Goal: Task Accomplishment & Management: Use online tool/utility

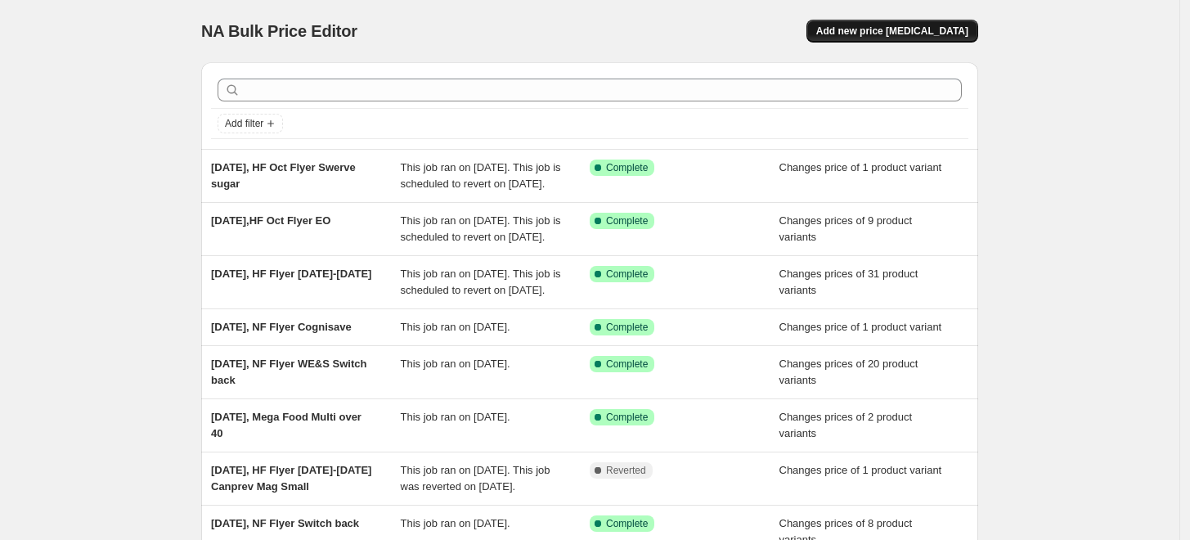
click at [896, 37] on span "Add new price [MEDICAL_DATA]" at bounding box center [892, 31] width 152 height 13
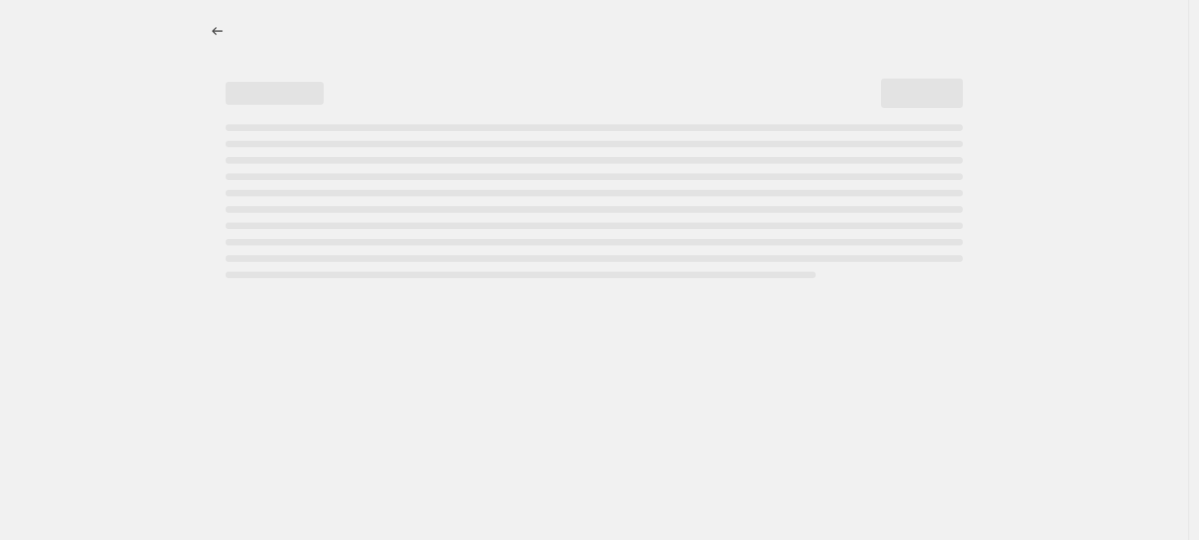
select select "percentage"
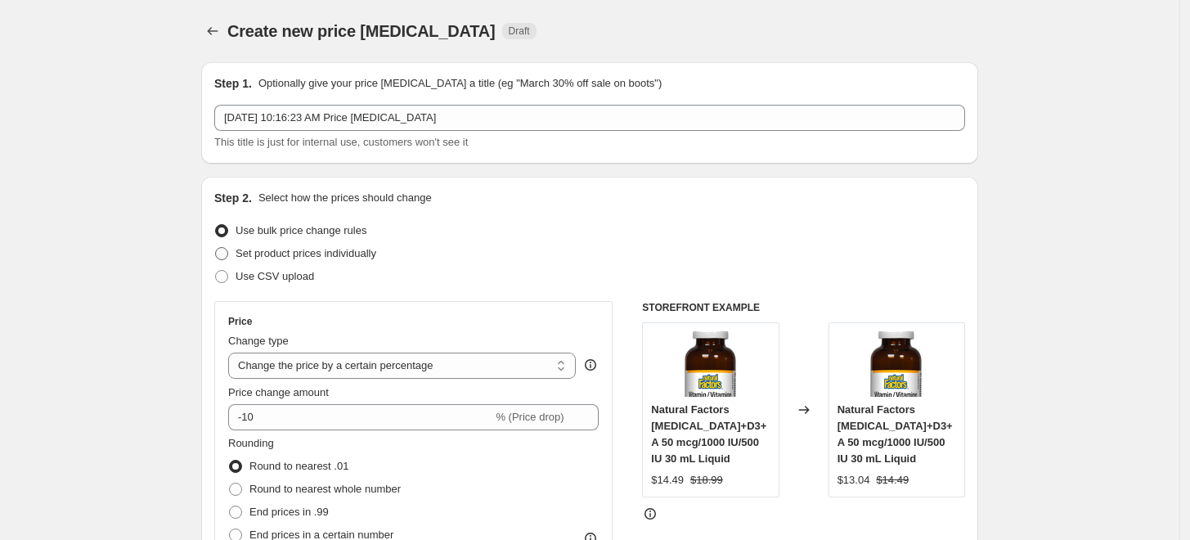
click at [345, 258] on span "Set product prices individually" at bounding box center [305, 253] width 141 height 12
click at [216, 248] on input "Set product prices individually" at bounding box center [215, 247] width 1 height 1
radio input "true"
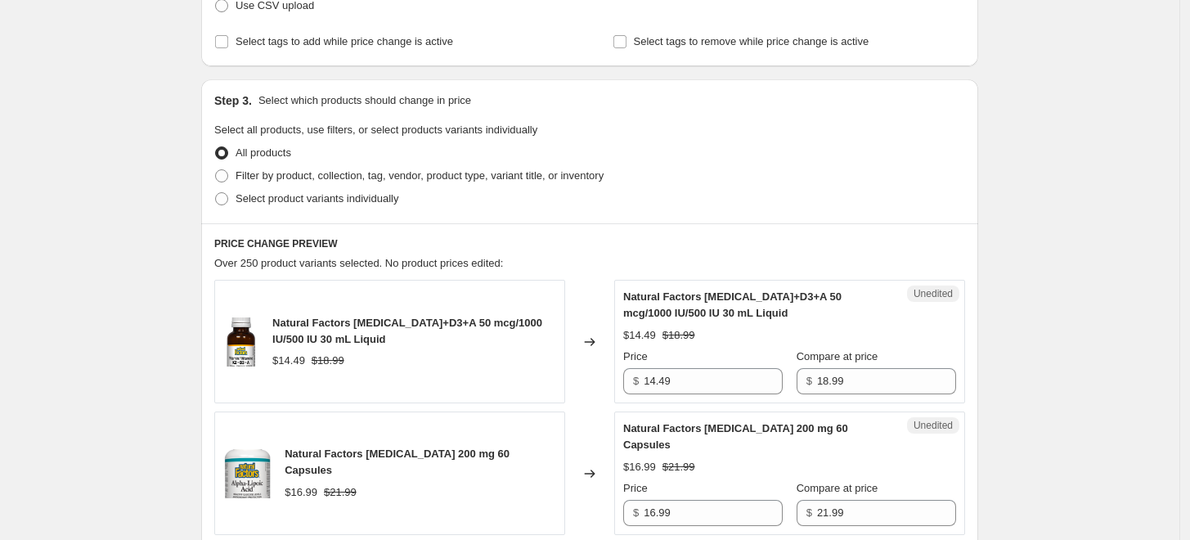
scroll to position [272, 0]
click at [343, 195] on span "Select product variants individually" at bounding box center [316, 196] width 163 height 12
click at [216, 191] on input "Select product variants individually" at bounding box center [215, 190] width 1 height 1
radio input "true"
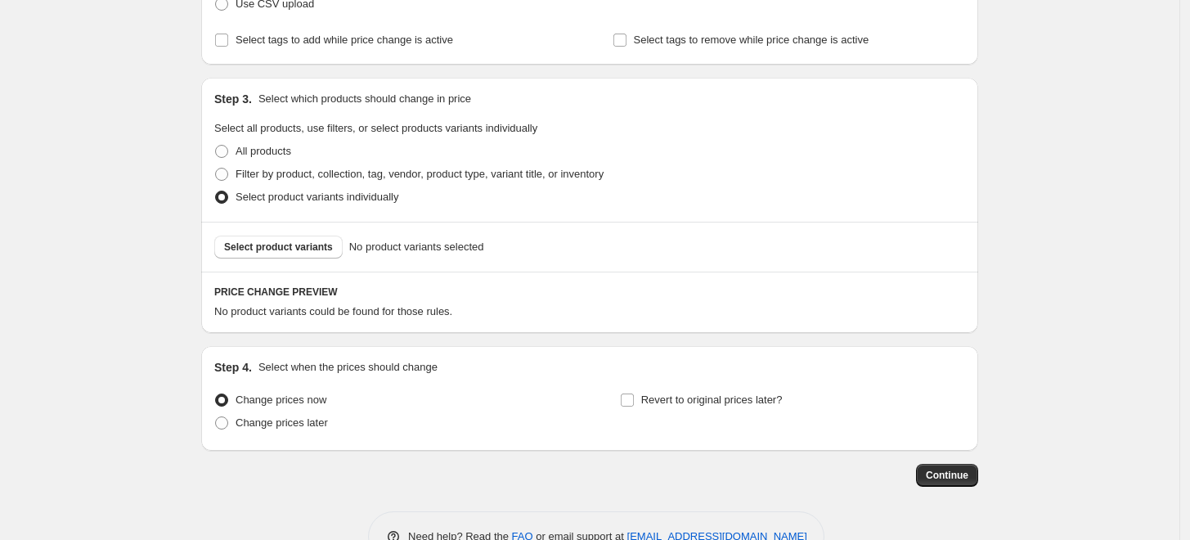
click at [313, 260] on div "Select product variants No product variants selected" at bounding box center [589, 247] width 777 height 50
click at [319, 246] on span "Select product variants" at bounding box center [278, 246] width 109 height 13
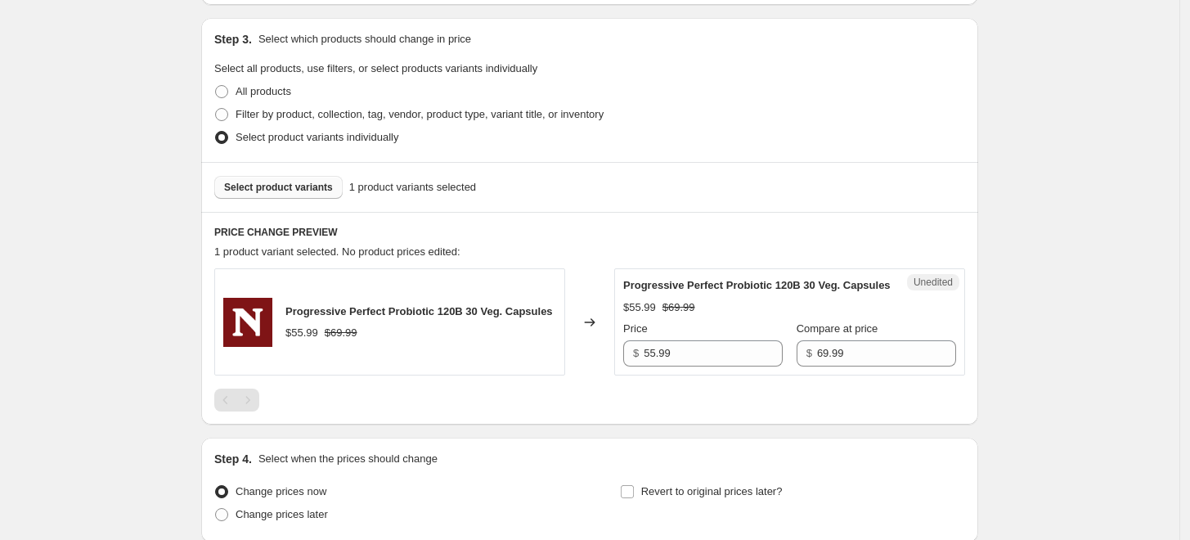
scroll to position [363, 0]
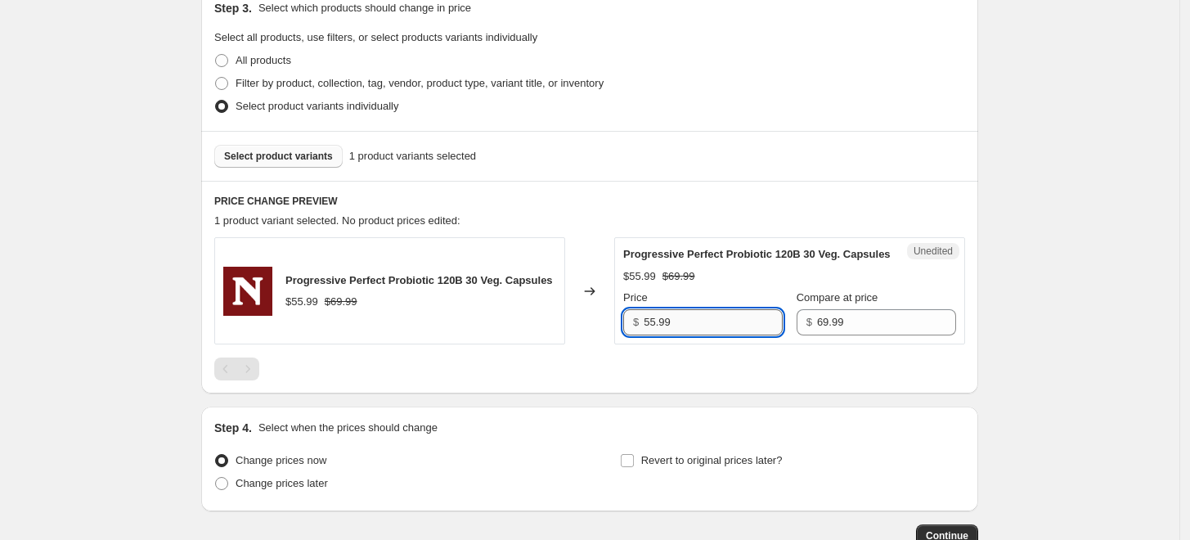
click at [652, 332] on input "55.99" at bounding box center [712, 322] width 139 height 26
type input "45.99"
click at [597, 361] on div "Progressive Perfect Probiotic 120B 30 Veg. Capsules $55.99 $69.99 Changed to Un…" at bounding box center [589, 308] width 751 height 143
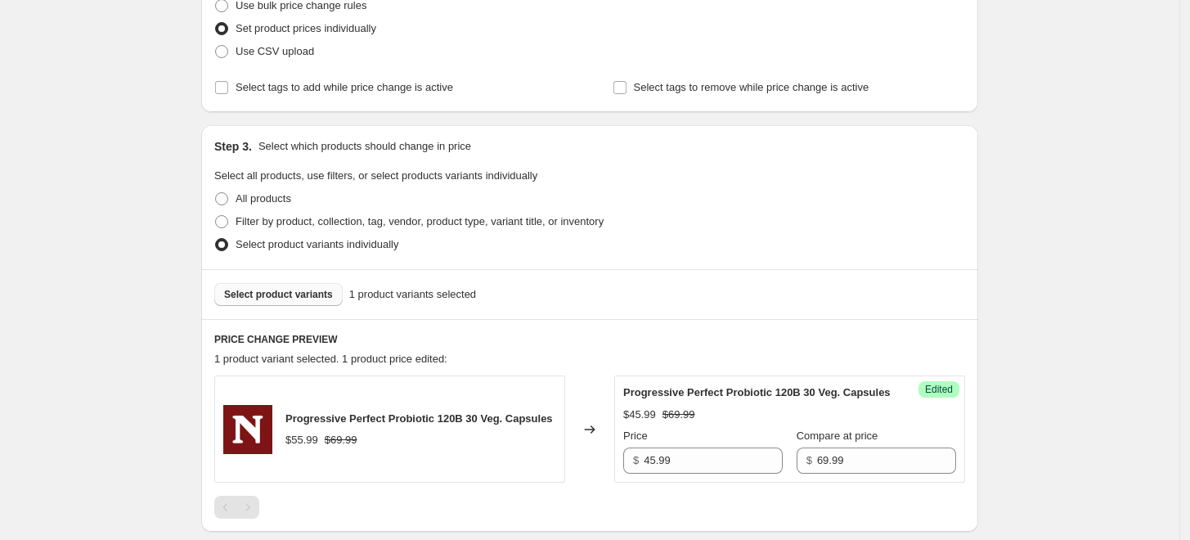
scroll to position [91, 0]
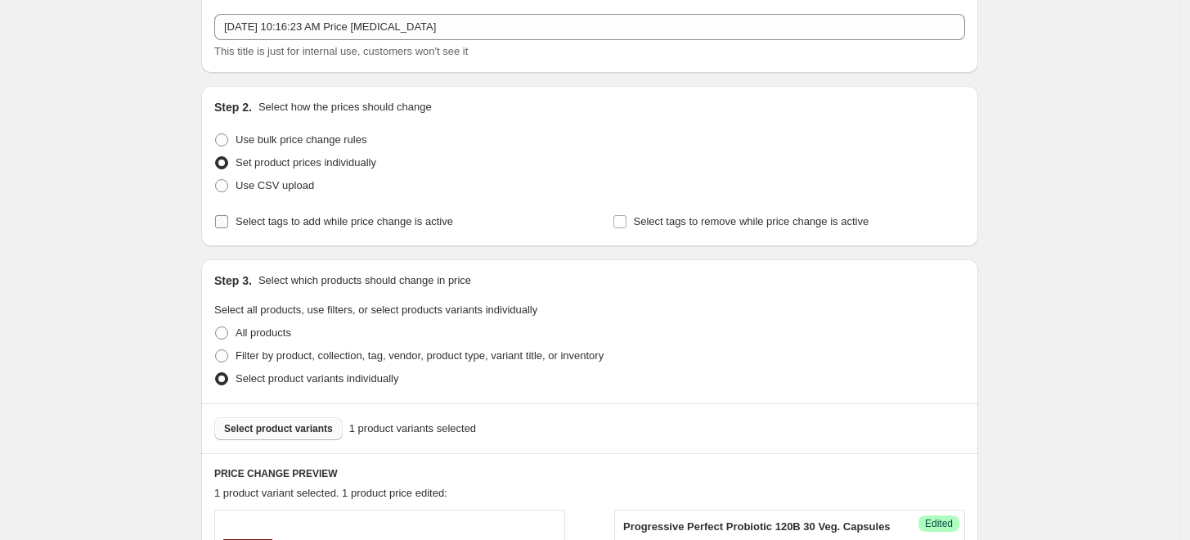
click at [349, 213] on span "Select tags to add while price change is active" at bounding box center [343, 221] width 217 height 16
click at [228, 215] on input "Select tags to add while price change is active" at bounding box center [221, 221] width 13 height 13
checkbox input "true"
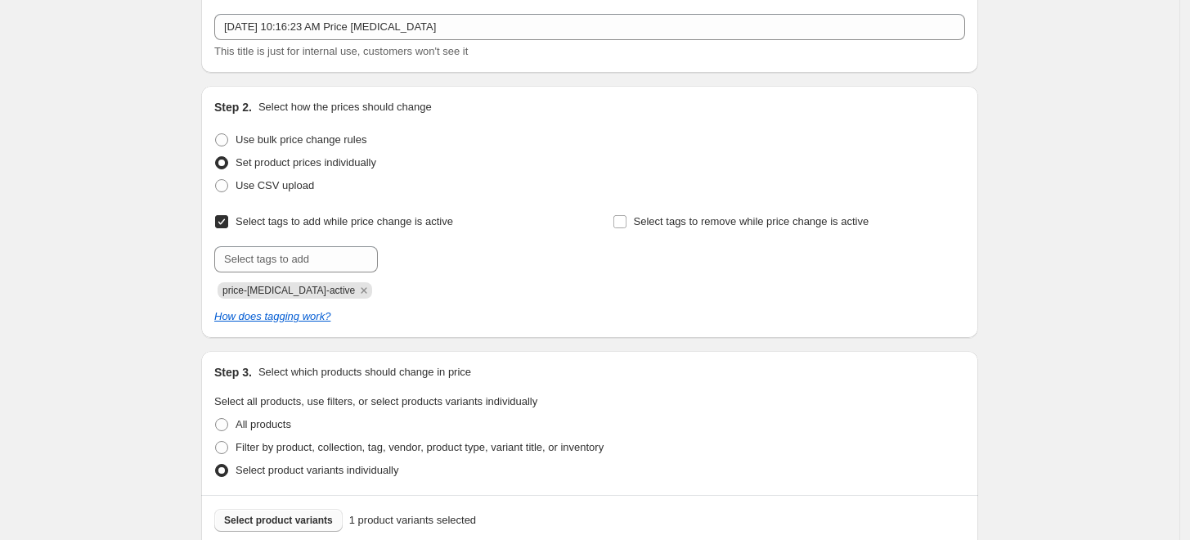
drag, startPoint x: 351, startPoint y: 293, endPoint x: 352, endPoint y: 283, distance: 9.9
click at [356, 293] on icon "Remove price-change-job-active" at bounding box center [363, 290] width 15 height 15
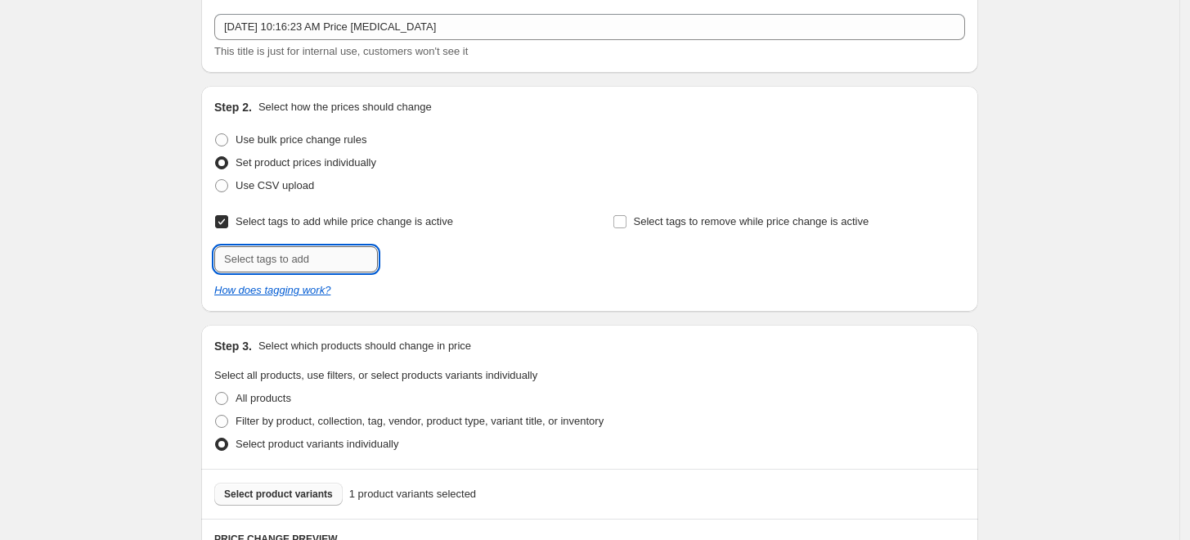
click at [342, 258] on input "text" at bounding box center [296, 259] width 164 height 26
type input "promo"
click at [438, 266] on button "Add promo" at bounding box center [418, 257] width 72 height 23
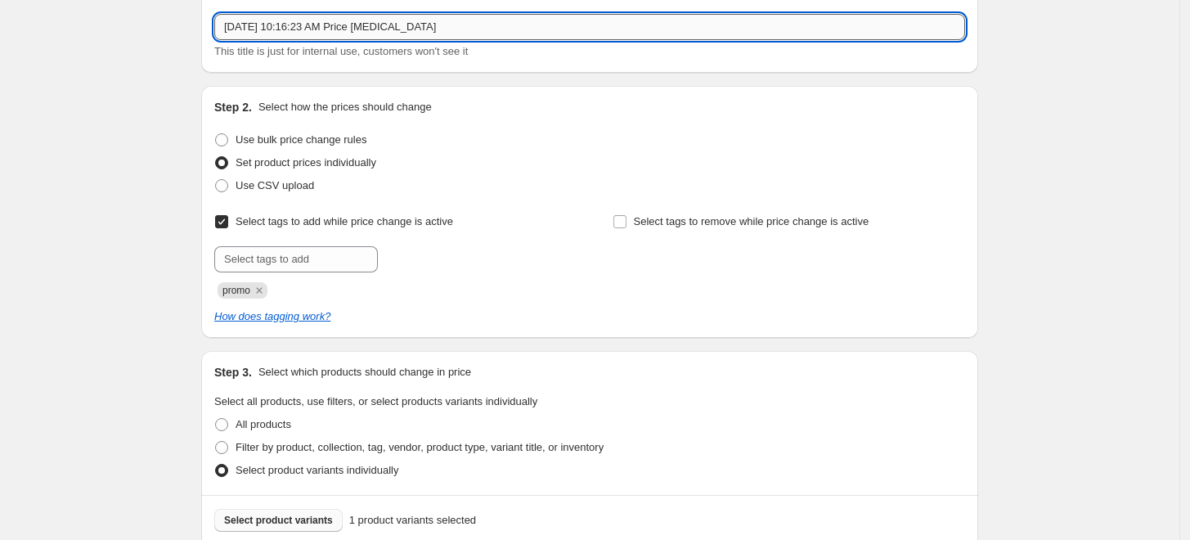
drag, startPoint x: 296, startPoint y: 28, endPoint x: 490, endPoint y: 19, distance: 194.0
click at [490, 19] on input "[DATE] 10:16:23 AM Price [MEDICAL_DATA]" at bounding box center [589, 27] width 751 height 26
type input "[DATE], HF Flyer Progressive Probiotic"
click at [580, 105] on div "Step 2. Select how the prices should change" at bounding box center [589, 107] width 751 height 16
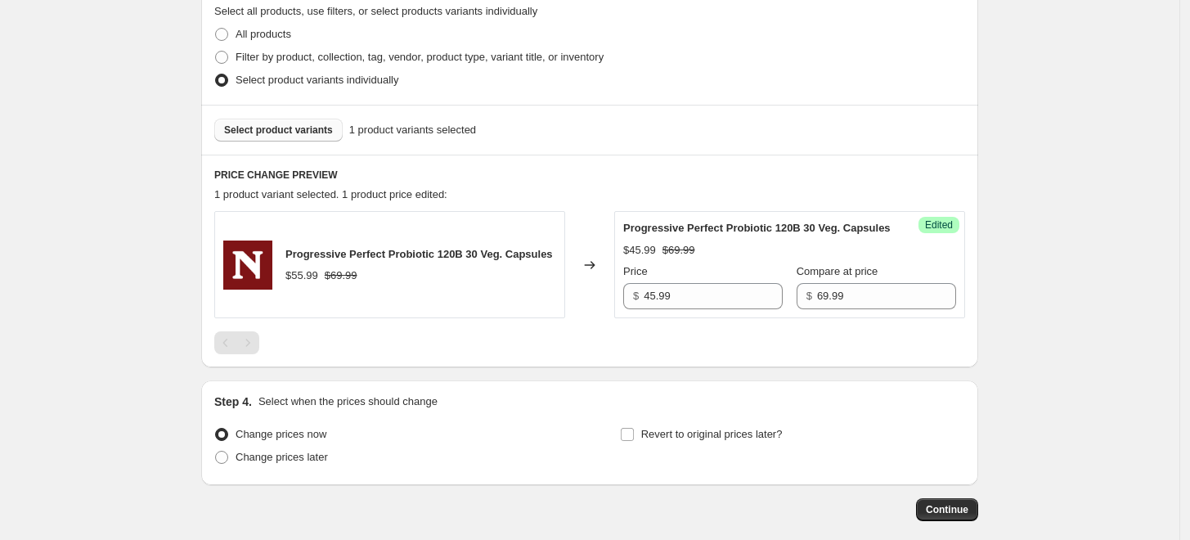
scroll to position [576, 0]
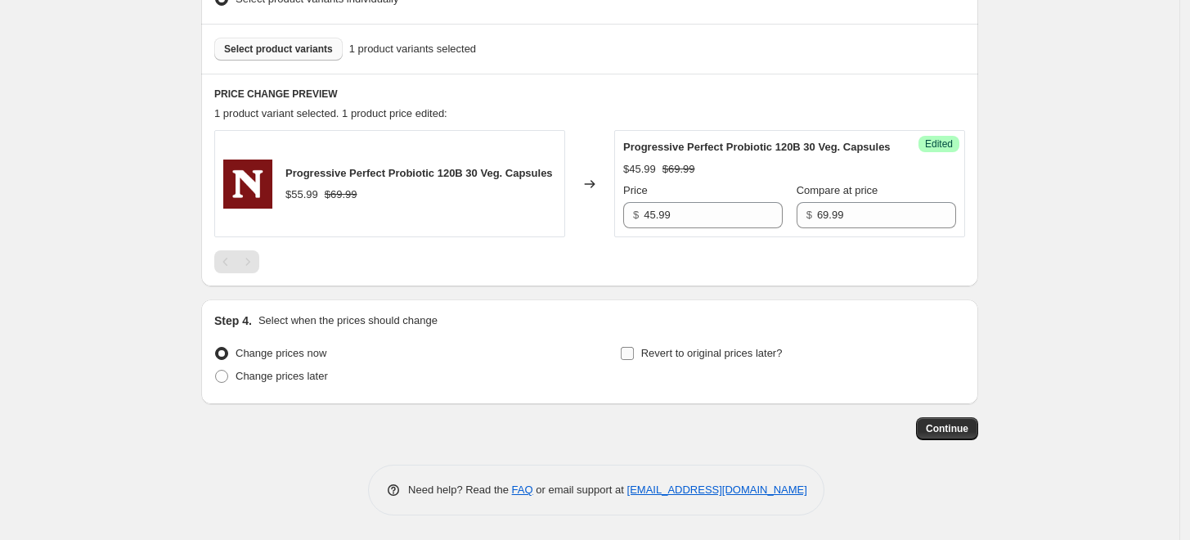
click at [682, 356] on span "Revert to original prices later?" at bounding box center [711, 353] width 141 height 12
click at [634, 356] on input "Revert to original prices later?" at bounding box center [627, 353] width 13 height 13
checkbox input "true"
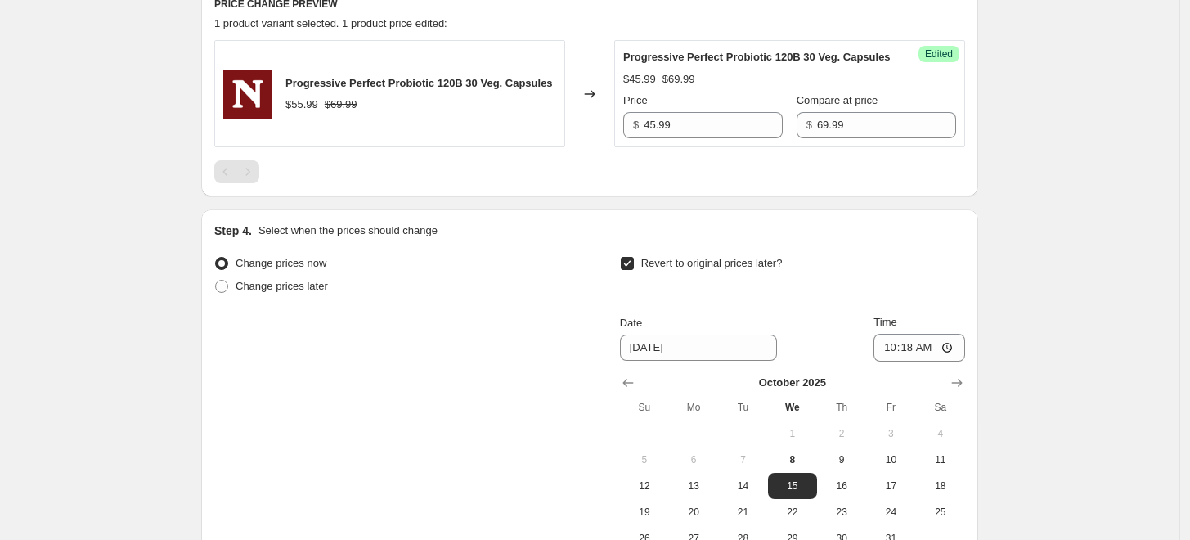
scroll to position [759, 0]
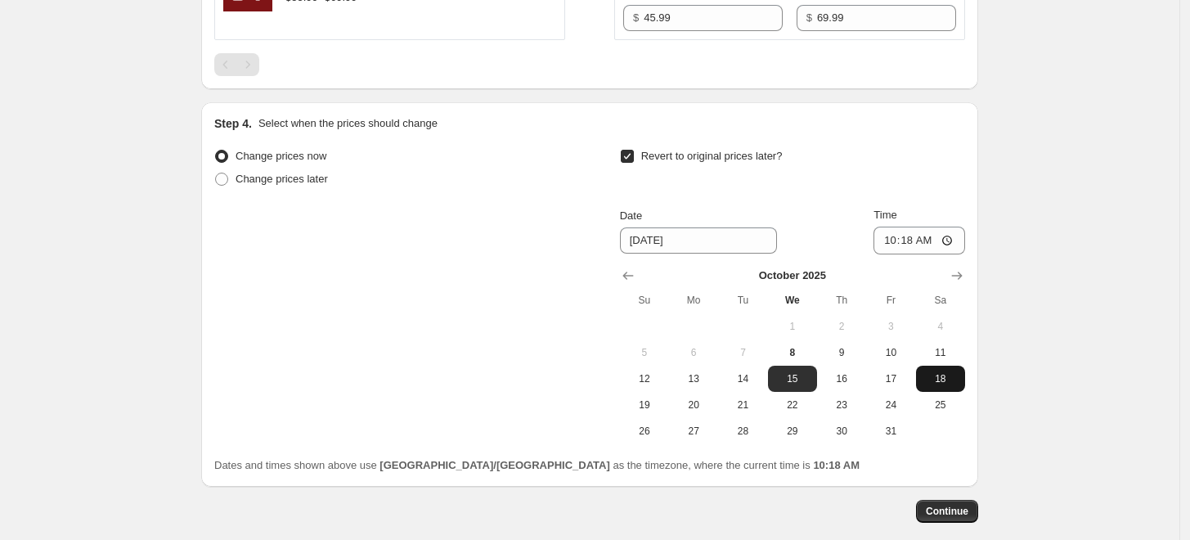
click at [952, 392] on button "18" at bounding box center [940, 378] width 49 height 26
type input "[DATE]"
click at [892, 254] on input "10:18" at bounding box center [919, 240] width 92 height 28
type input "23:59"
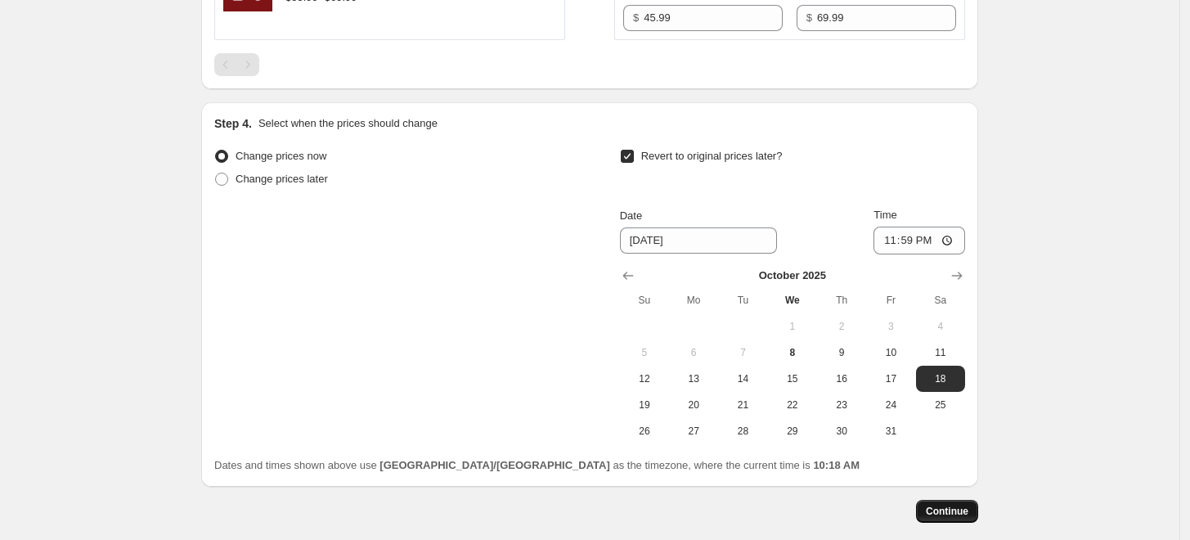
click at [943, 518] on button "Continue" at bounding box center [947, 511] width 62 height 23
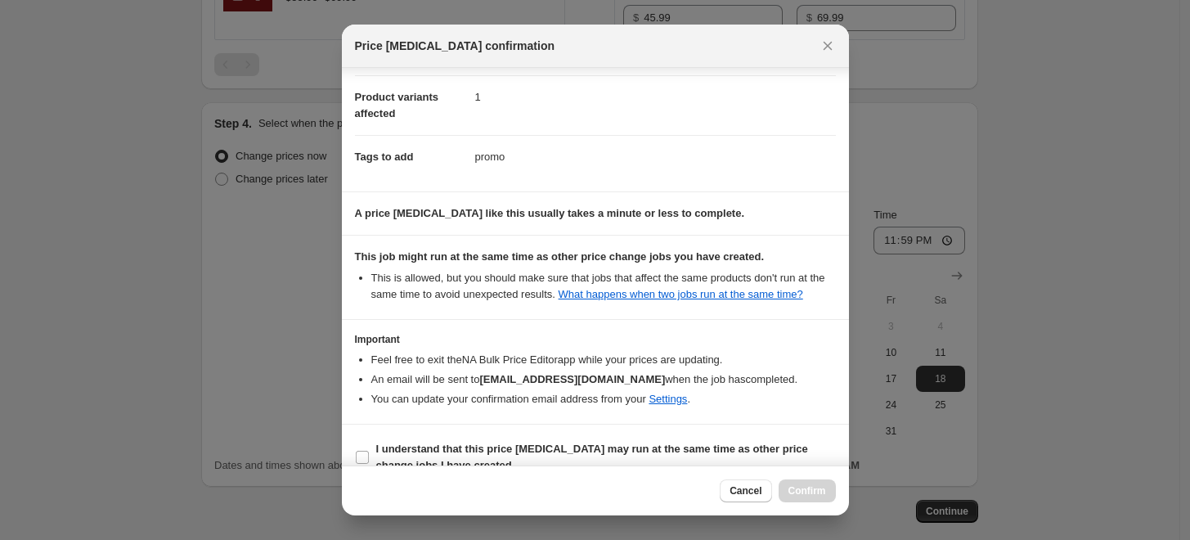
scroll to position [119, 0]
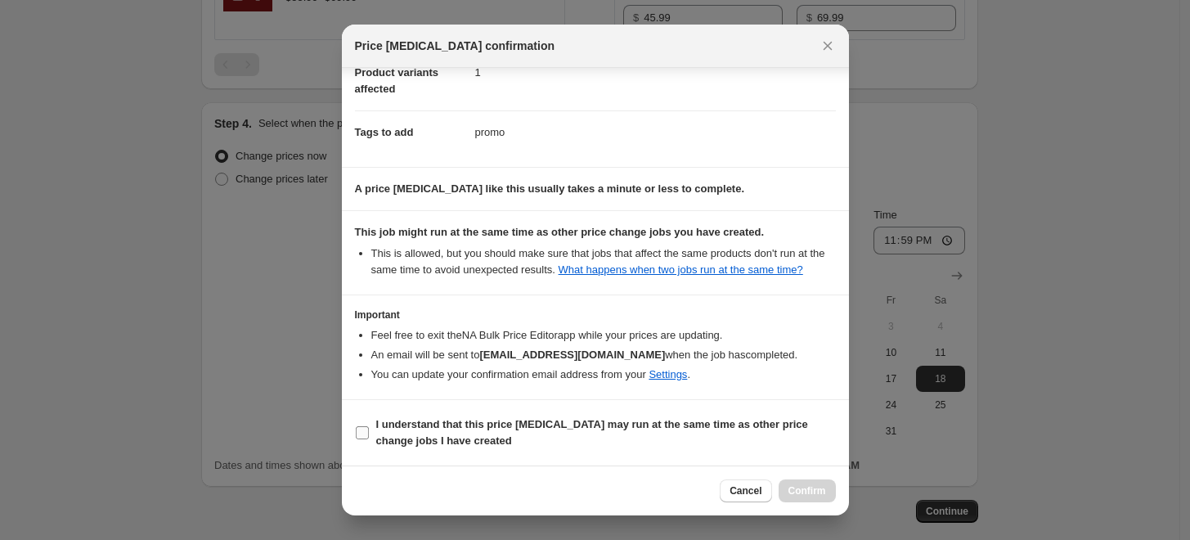
click at [654, 436] on span "I understand that this price [MEDICAL_DATA] may run at the same time as other p…" at bounding box center [605, 432] width 459 height 33
click at [369, 436] on input "I understand that this price [MEDICAL_DATA] may run at the same time as other p…" at bounding box center [362, 432] width 13 height 13
checkbox input "true"
click at [811, 486] on span "Confirm" at bounding box center [807, 490] width 38 height 13
